Goal: Task Accomplishment & Management: Complete application form

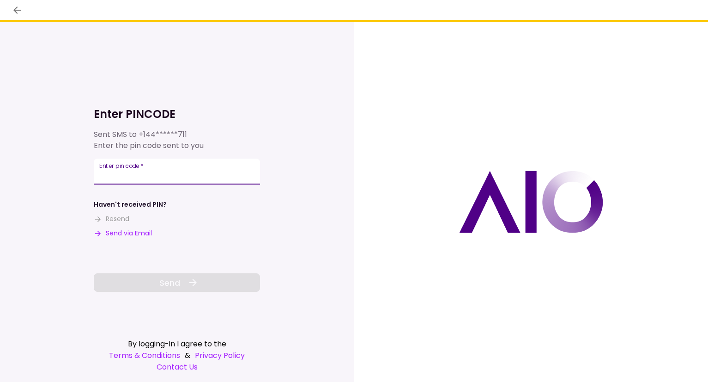
click at [152, 173] on input "Enter pin code   *" at bounding box center [177, 171] width 166 height 26
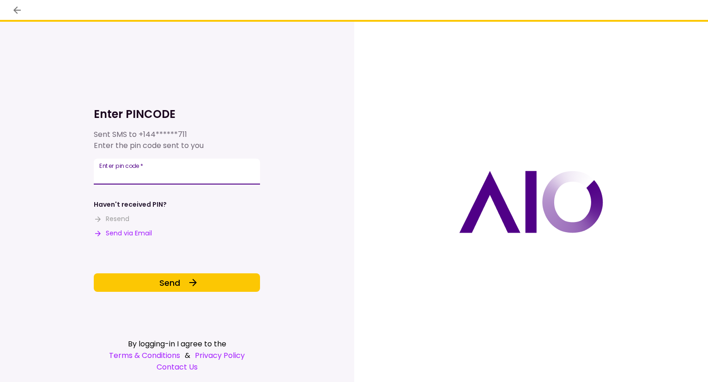
type input "******"
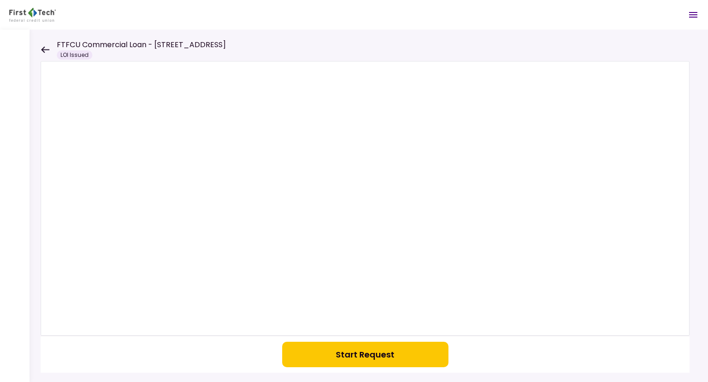
click at [30, 186] on div "Start Request" at bounding box center [369, 206] width 679 height 352
click at [47, 44] on div "FTFCU Commercial Loan - [STREET_ADDRESS] Issued" at bounding box center [133, 49] width 185 height 20
click at [40, 53] on div "Start Request" at bounding box center [369, 206] width 679 height 352
click at [45, 49] on icon at bounding box center [45, 49] width 8 height 6
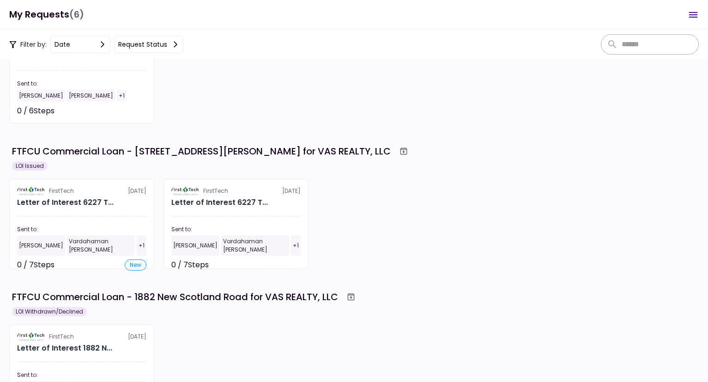
scroll to position [139, 0]
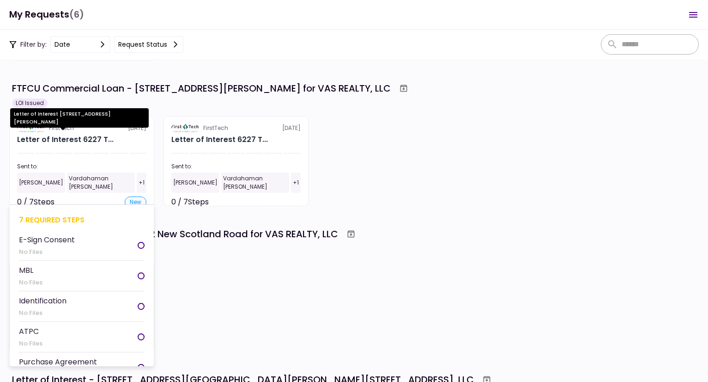
click at [103, 141] on div "Letter of Interest 6227 T..." at bounding box center [65, 139] width 97 height 11
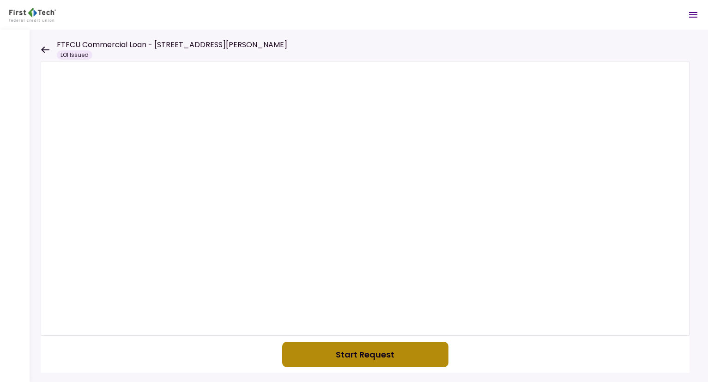
click at [340, 342] on button "Start Request" at bounding box center [365, 353] width 166 height 25
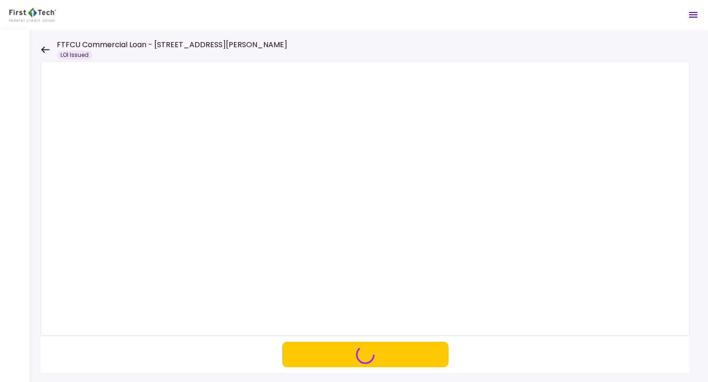
click at [48, 49] on icon at bounding box center [45, 49] width 9 height 7
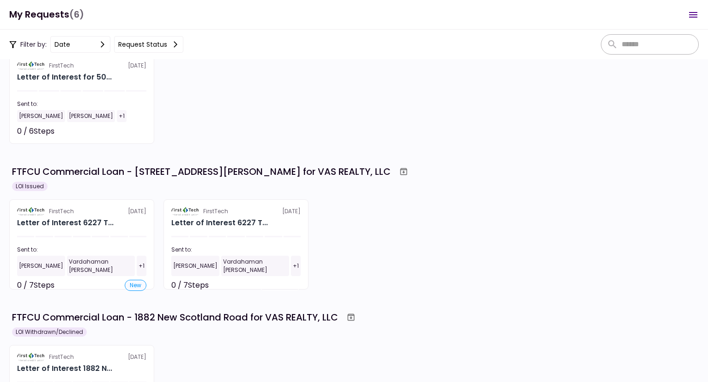
scroll to position [139, 0]
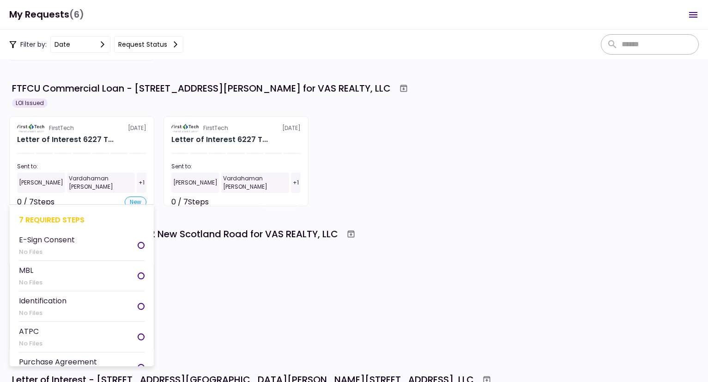
click at [128, 140] on div "Letter of Interest 6227 T..." at bounding box center [81, 139] width 129 height 11
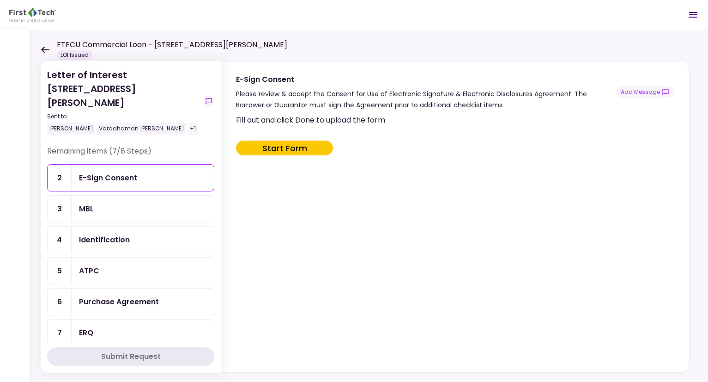
click at [128, 296] on div "Purchase Agreement" at bounding box center [119, 302] width 80 height 12
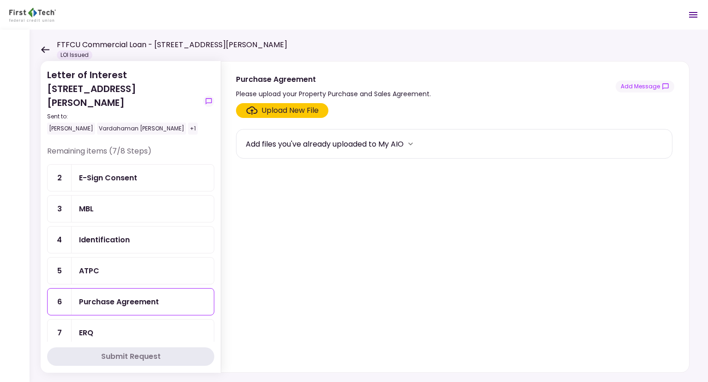
click at [305, 114] on div "Upload New File" at bounding box center [290, 110] width 57 height 11
click at [0, 0] on input "Upload New File" at bounding box center [0, 0] width 0 height 0
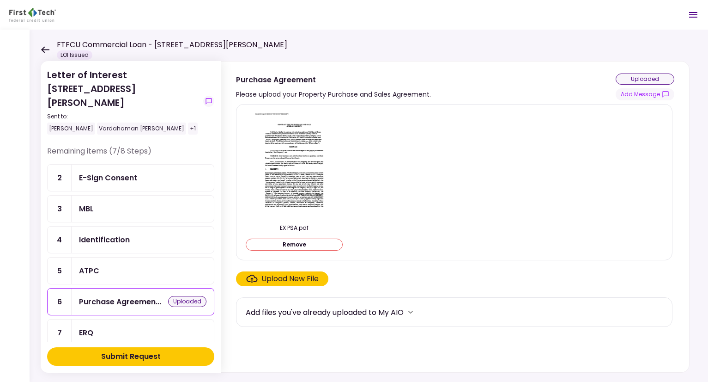
click at [285, 282] on div "Upload New File" at bounding box center [290, 278] width 57 height 11
click at [0, 0] on input "Upload New File" at bounding box center [0, 0] width 0 height 0
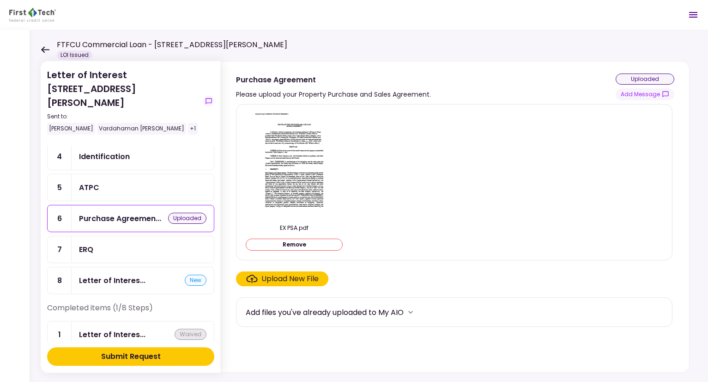
scroll to position [84, 0]
click at [128, 274] on div "Letter of Interes..." at bounding box center [112, 280] width 67 height 12
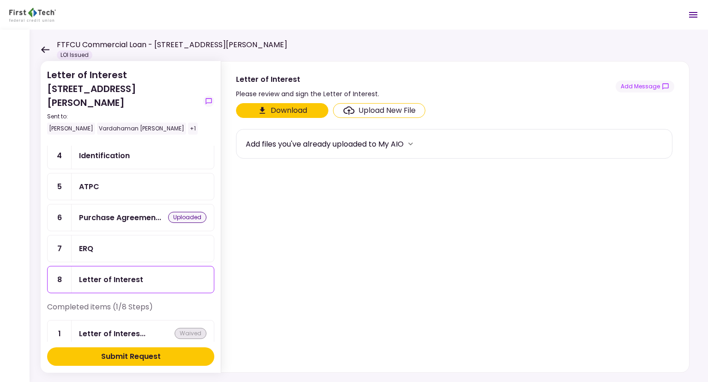
click at [366, 113] on div "Upload New File" at bounding box center [387, 110] width 57 height 11
click at [0, 0] on input "Upload New File" at bounding box center [0, 0] width 0 height 0
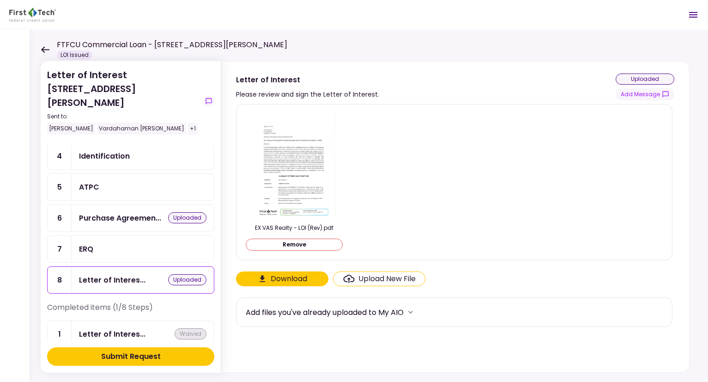
scroll to position [84, 0]
click at [158, 358] on div "Submit Request" at bounding box center [131, 356] width 60 height 11
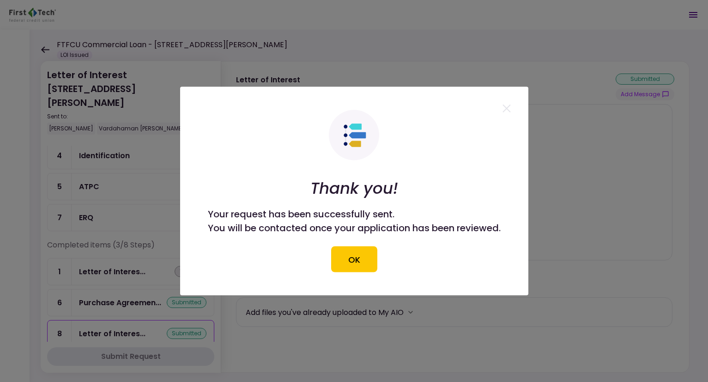
click at [12, 294] on div at bounding box center [354, 191] width 708 height 382
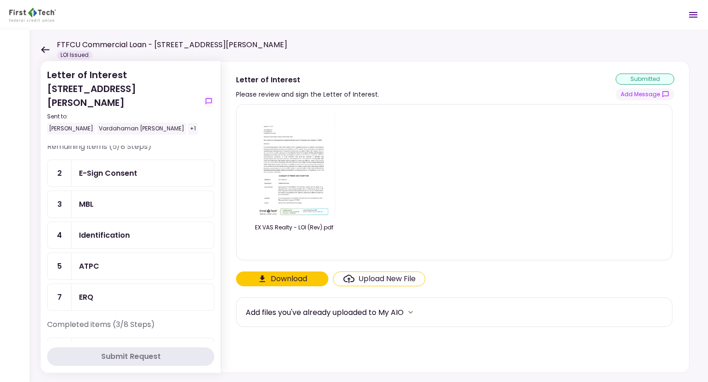
scroll to position [0, 0]
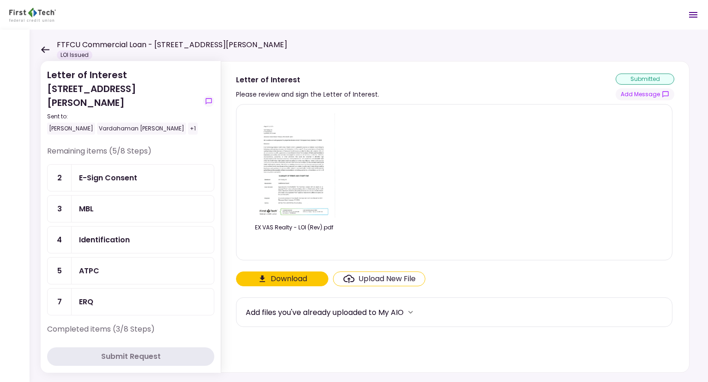
click at [124, 297] on div "ERQ" at bounding box center [143, 301] width 142 height 26
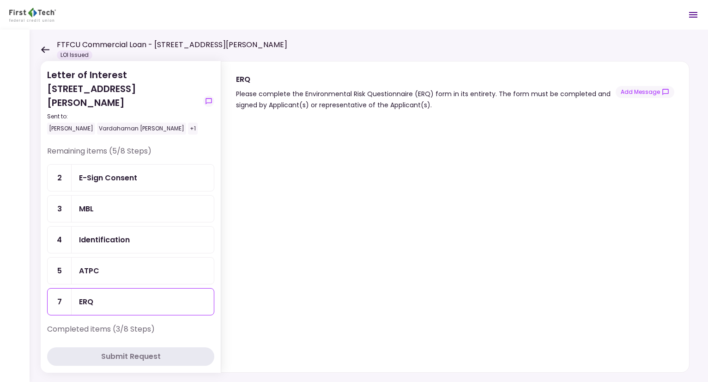
click at [100, 241] on ul "2 E-Sign Consent 3 MBL 4 Identification 5 ATPC 7 ERQ" at bounding box center [130, 239] width 167 height 151
click at [103, 265] on div "ATPC" at bounding box center [143, 271] width 128 height 12
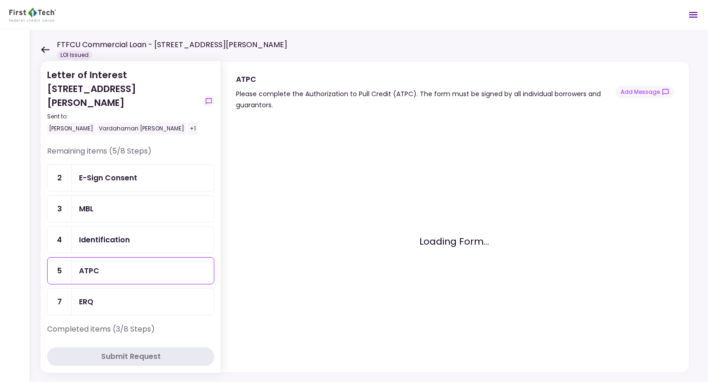
click at [115, 226] on div "Identification" at bounding box center [143, 239] width 142 height 26
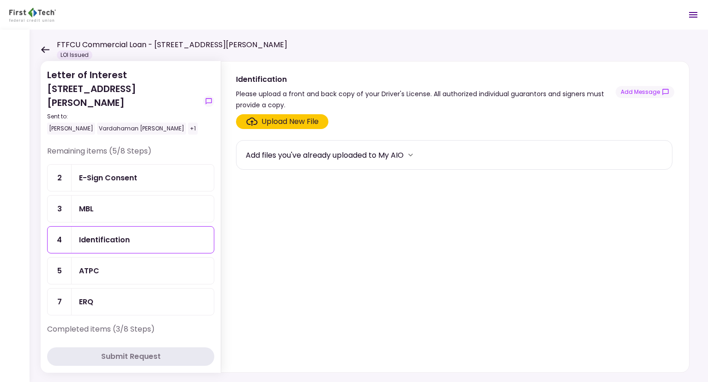
click at [118, 203] on div "MBL" at bounding box center [143, 209] width 128 height 12
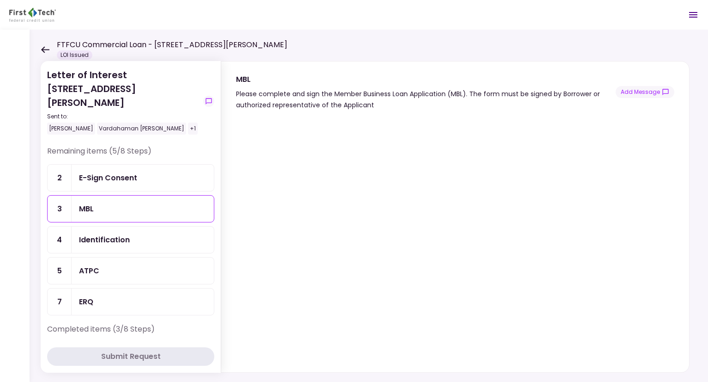
click at [120, 172] on div "E-Sign Consent" at bounding box center [108, 178] width 58 height 12
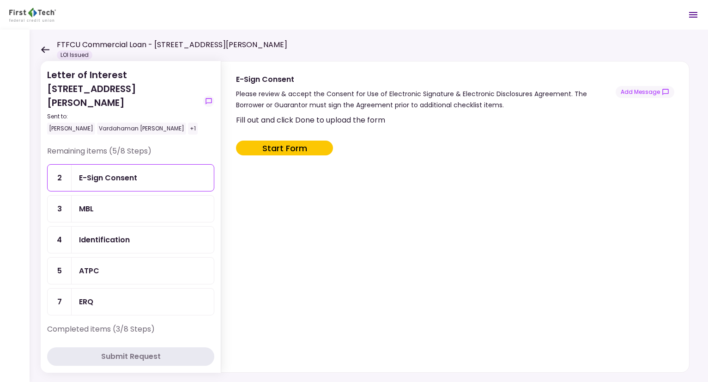
click at [12, 189] on div at bounding box center [15, 206] width 30 height 352
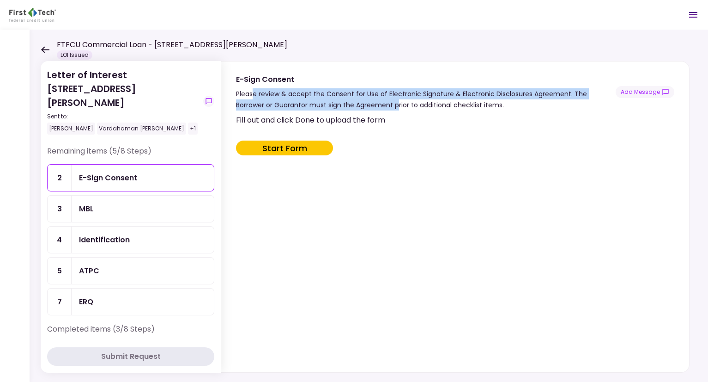
drag, startPoint x: 252, startPoint y: 91, endPoint x: 397, endPoint y: 114, distance: 146.9
click at [384, 111] on div "E-Sign Consent Please review & accept the Consent for Use of Electronic Signatu…" at bounding box center [455, 216] width 469 height 311
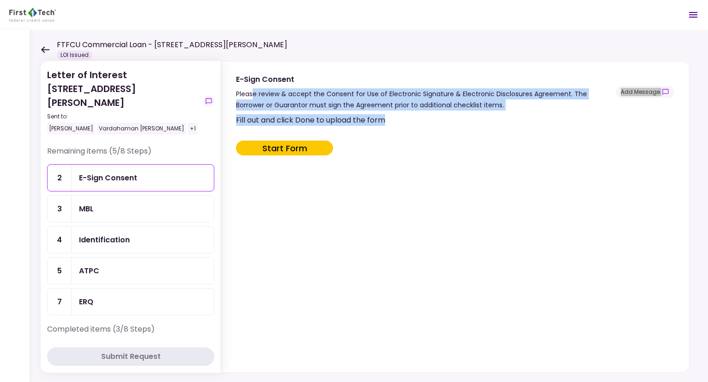
click at [113, 203] on div "MBL" at bounding box center [143, 209] width 128 height 12
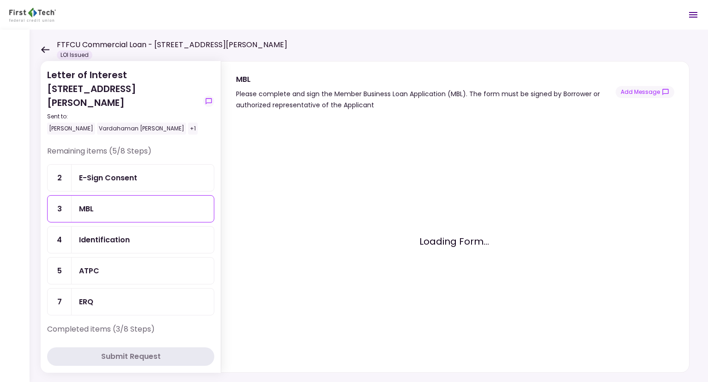
click at [129, 234] on div "Identification" at bounding box center [104, 240] width 51 height 12
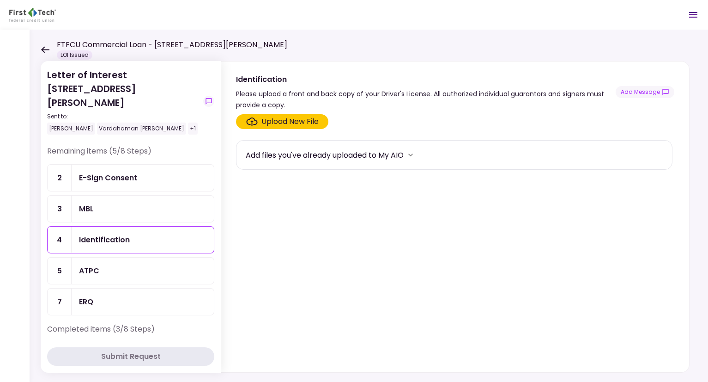
click at [300, 124] on div "Upload New File" at bounding box center [290, 121] width 57 height 11
click at [0, 0] on input "Upload New File" at bounding box center [0, 0] width 0 height 0
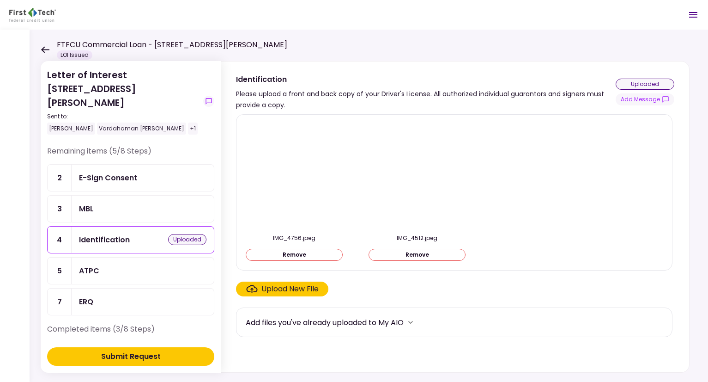
click at [144, 355] on div "Submit Request" at bounding box center [131, 356] width 60 height 11
